Goal: Obtain resource: Obtain resource

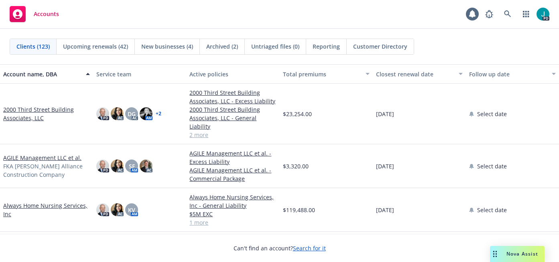
click at [60, 107] on link "2000 Third Street Building Associates, LLC" at bounding box center [46, 113] width 87 height 17
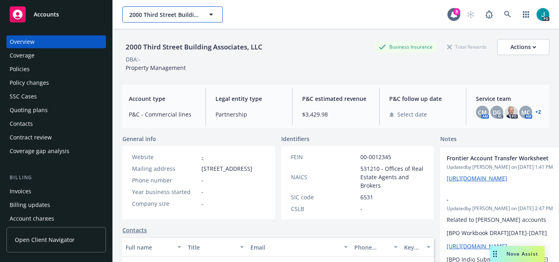
click at [148, 14] on span "2000 Third Street Building Associates, LLC" at bounding box center [163, 14] width 69 height 8
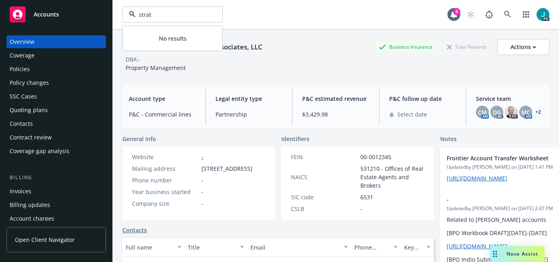
type input "strate"
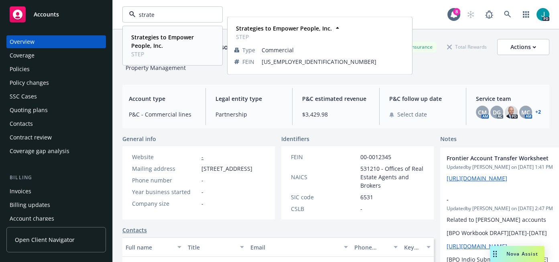
click at [145, 39] on strong "Strategies to Empower People, Inc." at bounding box center [162, 41] width 63 height 16
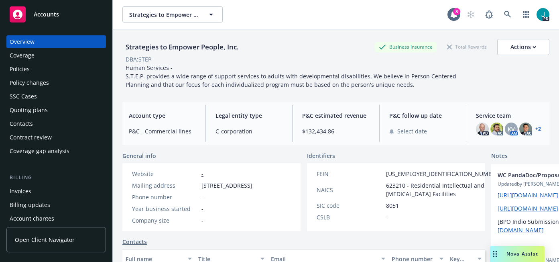
click at [44, 69] on div "Policies" at bounding box center [56, 69] width 93 height 13
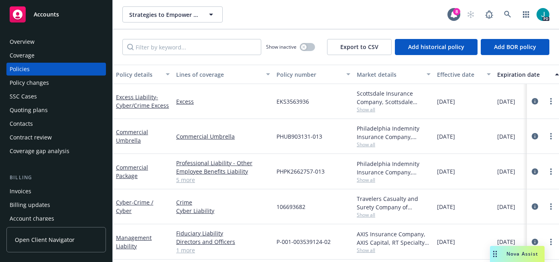
click at [55, 39] on div "Overview" at bounding box center [56, 41] width 93 height 13
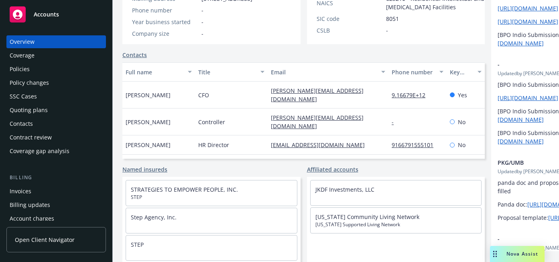
click at [40, 68] on div "Policies" at bounding box center [56, 69] width 93 height 13
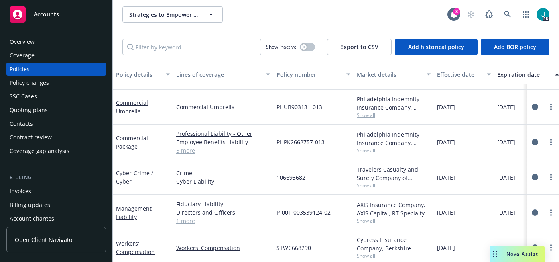
scroll to position [32, 0]
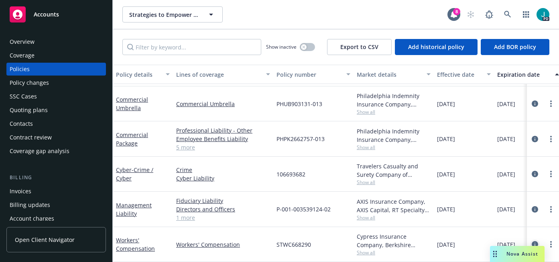
click at [535, 242] on icon "circleInformation" at bounding box center [535, 244] width 6 height 6
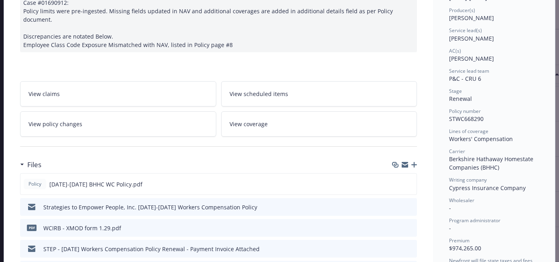
scroll to position [106, 0]
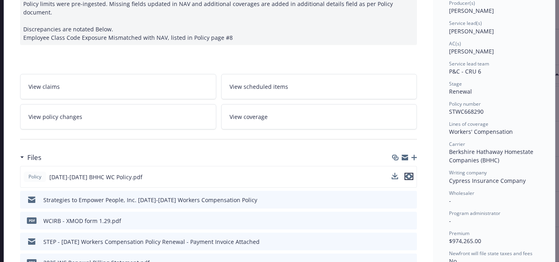
click at [409, 173] on icon "preview file" at bounding box center [408, 176] width 7 height 6
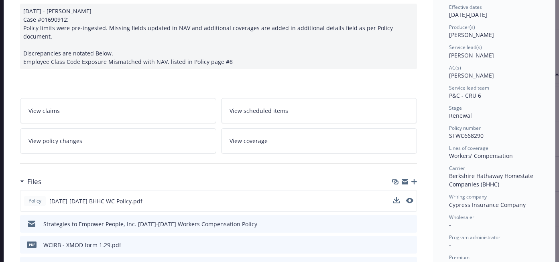
scroll to position [0, 0]
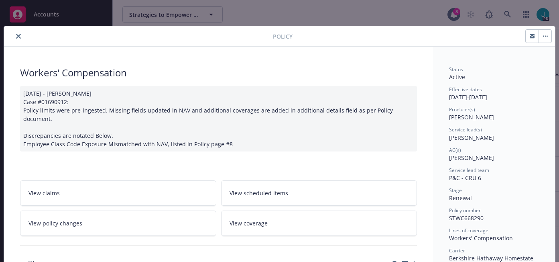
click at [19, 35] on icon "close" at bounding box center [18, 36] width 5 height 5
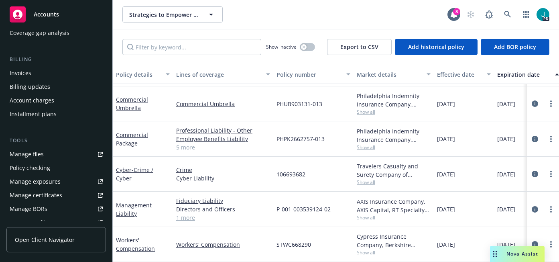
scroll to position [119, 0]
click at [41, 150] on div "Manage files" at bounding box center [27, 153] width 34 height 13
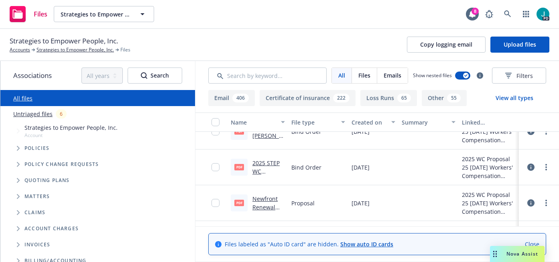
scroll to position [654, 0]
click at [259, 196] on link "Newfront Renewal Proposal For_ Strategies to Empower People, Inc. - 2025 WC.pdf" at bounding box center [268, 231] width 32 height 75
